Goal: Information Seeking & Learning: Learn about a topic

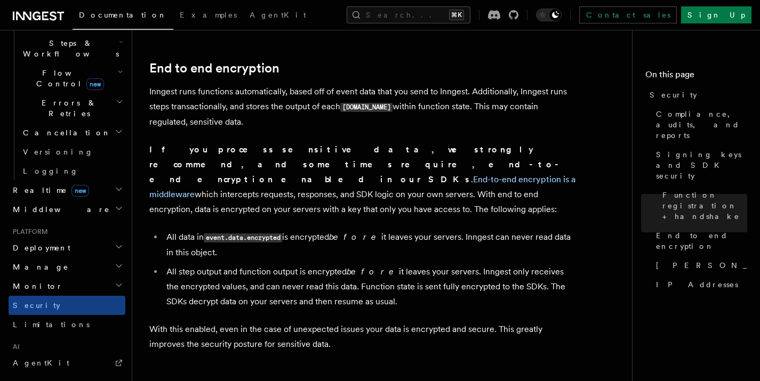
scroll to position [831, 0]
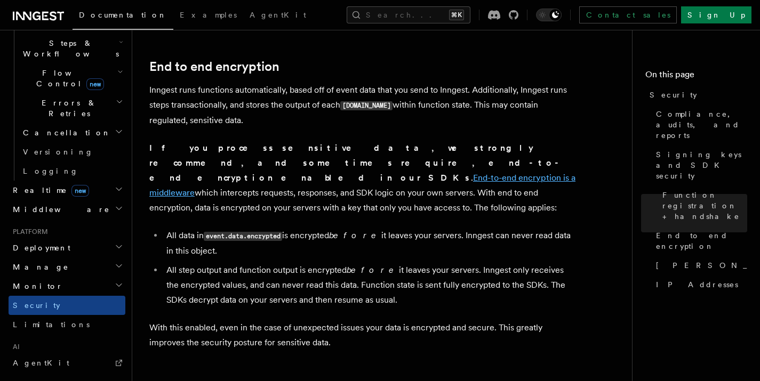
click at [296, 173] on link "End-to-end encryption is a middleware" at bounding box center [362, 185] width 426 height 25
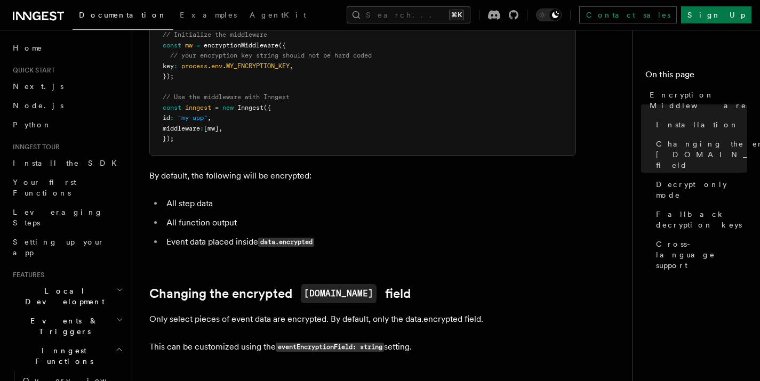
scroll to position [361, 0]
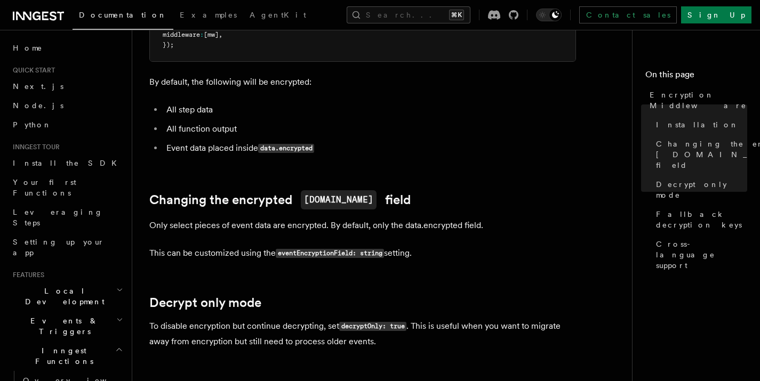
click at [307, 249] on code "eventEncryptionField: string" at bounding box center [330, 253] width 108 height 9
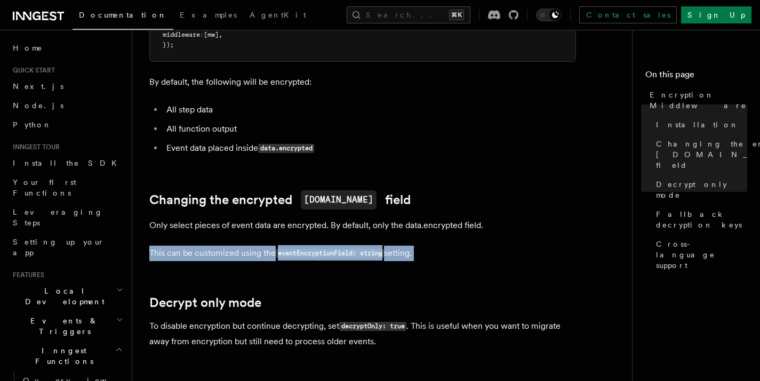
click at [307, 249] on code "eventEncryptionField: string" at bounding box center [330, 253] width 108 height 9
click at [303, 249] on code "eventEncryptionField: string" at bounding box center [330, 253] width 108 height 9
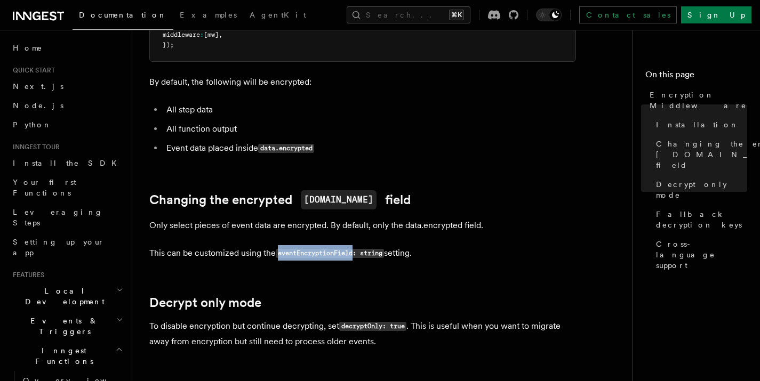
click at [303, 249] on code "eventEncryptionField: string" at bounding box center [330, 253] width 108 height 9
